Goal: Check status: Check status

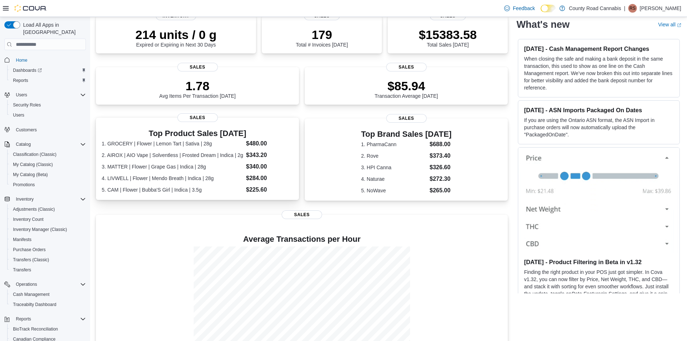
scroll to position [108, 0]
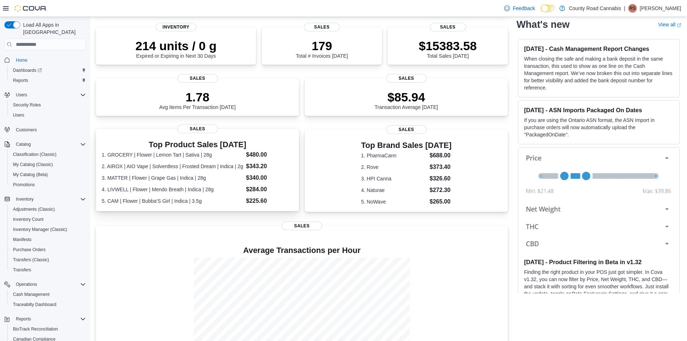
click at [225, 177] on dt "3. MATTER | Flower | Grape Gas | Indica | 28g" at bounding box center [172, 177] width 141 height 7
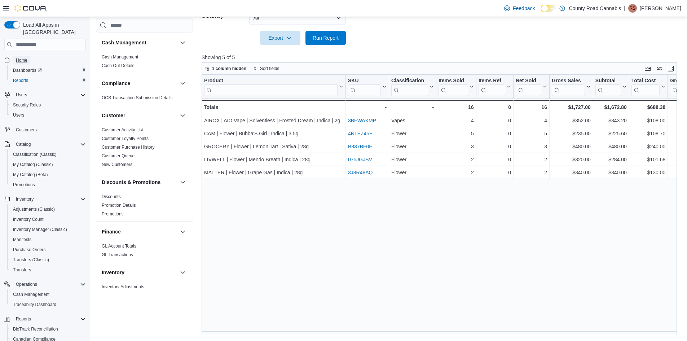
drag, startPoint x: 22, startPoint y: 52, endPoint x: 37, endPoint y: 30, distance: 26.9
click at [22, 57] on span "Home" at bounding box center [22, 60] width 12 height 6
